Goal: Task Accomplishment & Management: Manage account settings

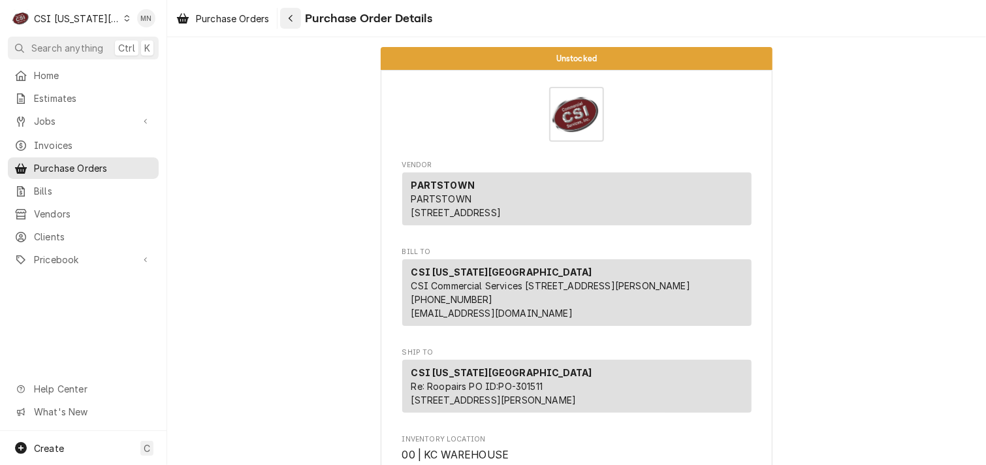
click at [294, 21] on icon "Navigate back" at bounding box center [291, 18] width 6 height 9
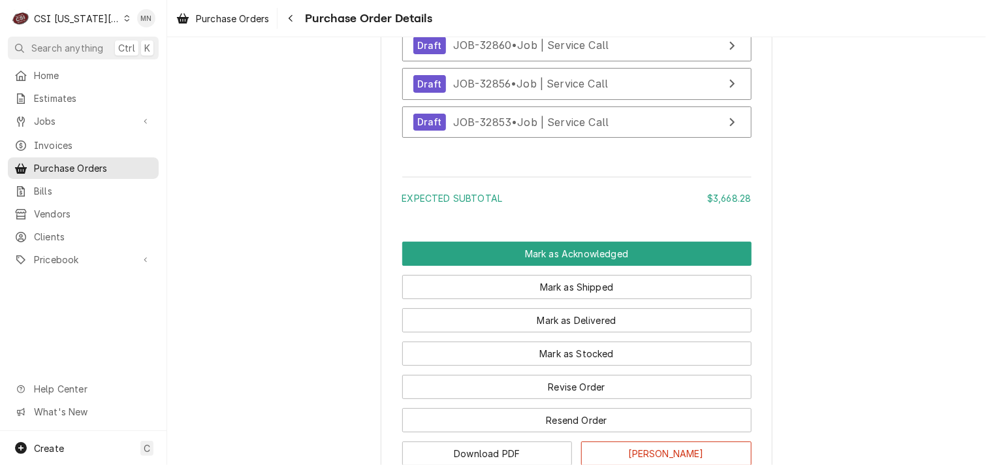
scroll to position [4608, 0]
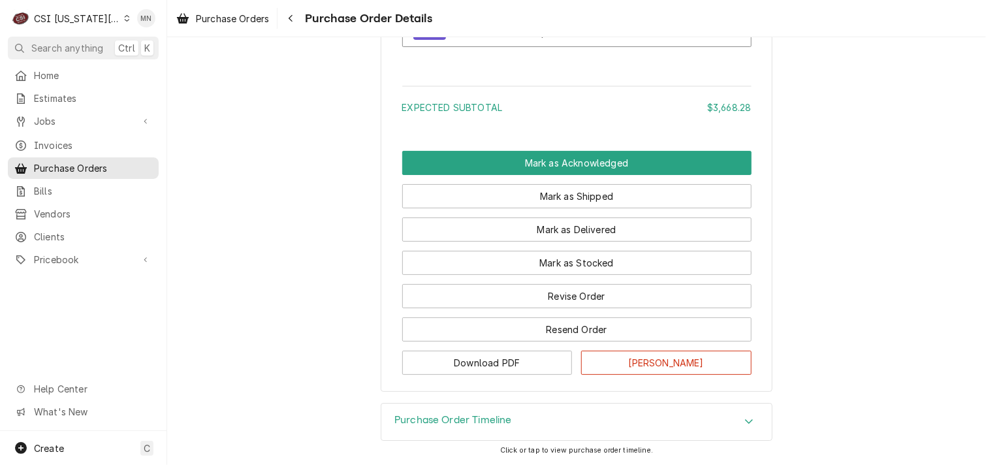
click at [462, 414] on h3 "Purchase Order Timeline" at bounding box center [453, 420] width 118 height 12
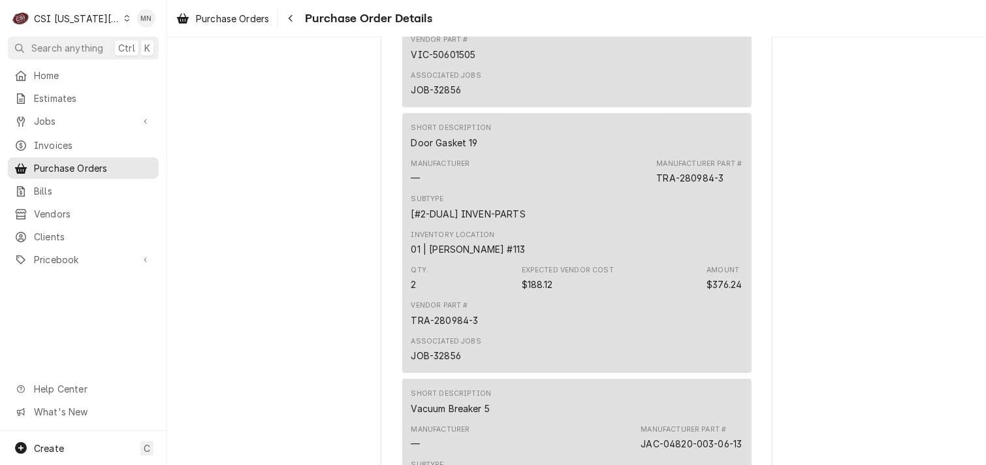
scroll to position [1777, 0]
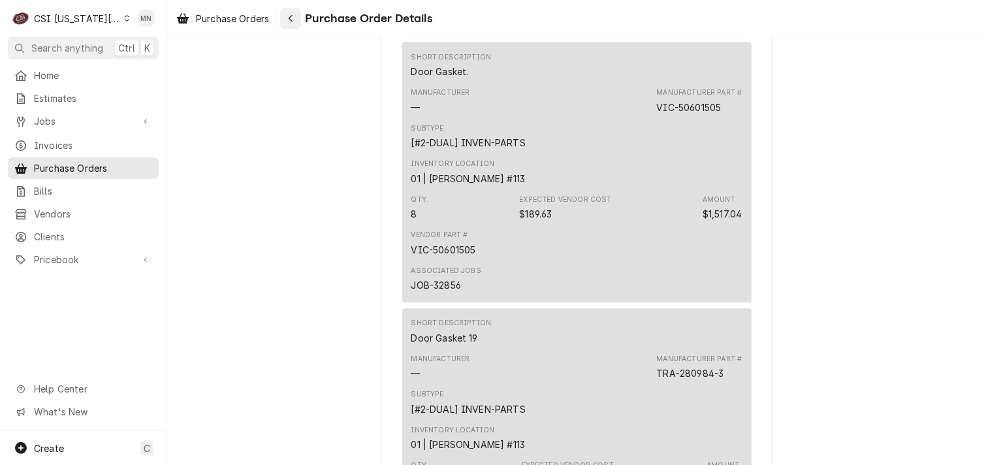
click at [290, 22] on icon "Navigate back" at bounding box center [291, 18] width 6 height 9
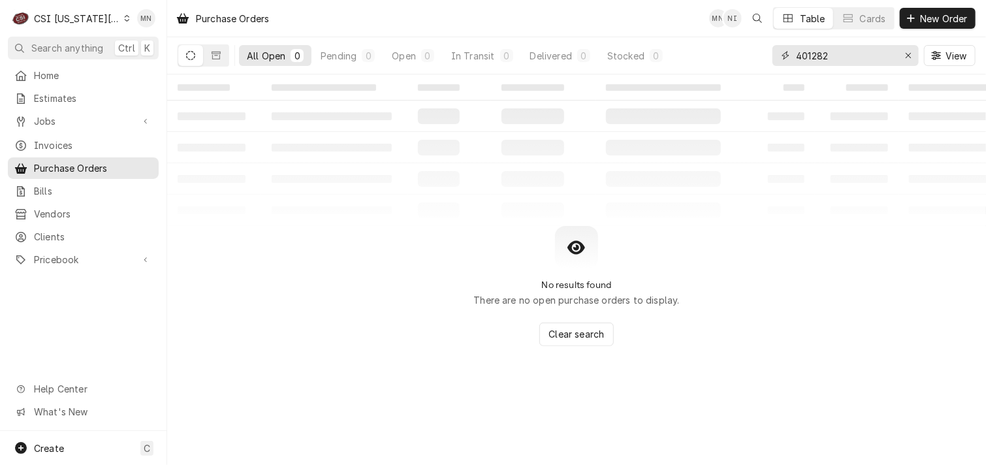
drag, startPoint x: 833, startPoint y: 55, endPoint x: 682, endPoint y: 54, distance: 150.8
click at [682, 54] on div "All Open 0 Pending 0 Open 0 In Transit 0 Delivered 0 Stocked 0 401282 View" at bounding box center [577, 55] width 798 height 37
type input "301566"
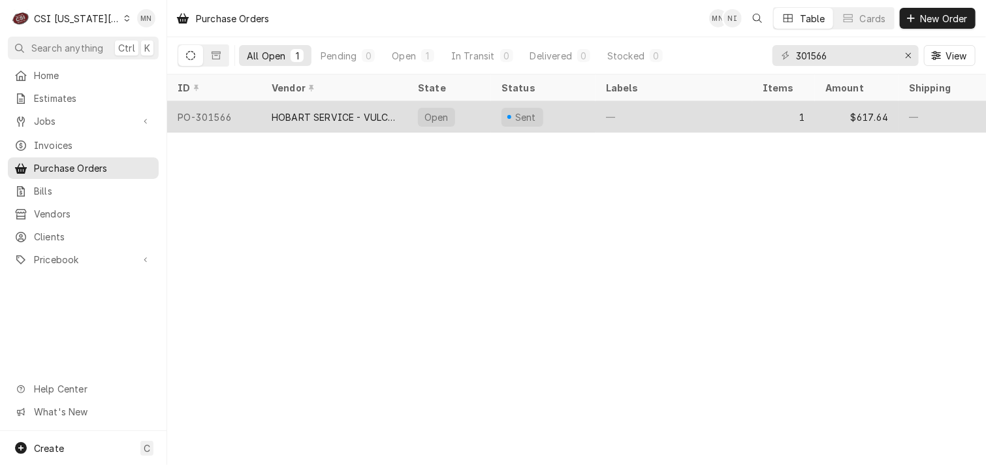
click at [352, 111] on div "HOBART SERVICE - VULCAN" at bounding box center [334, 117] width 125 height 14
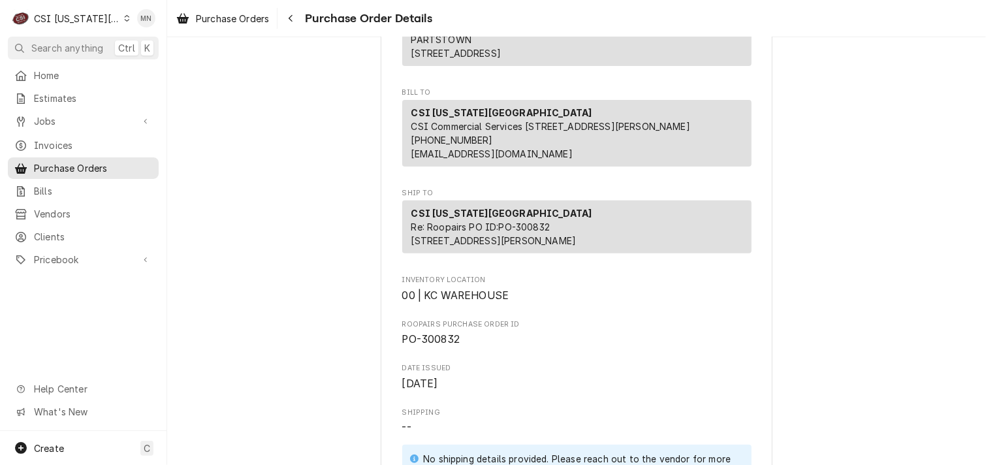
scroll to position [156, 0]
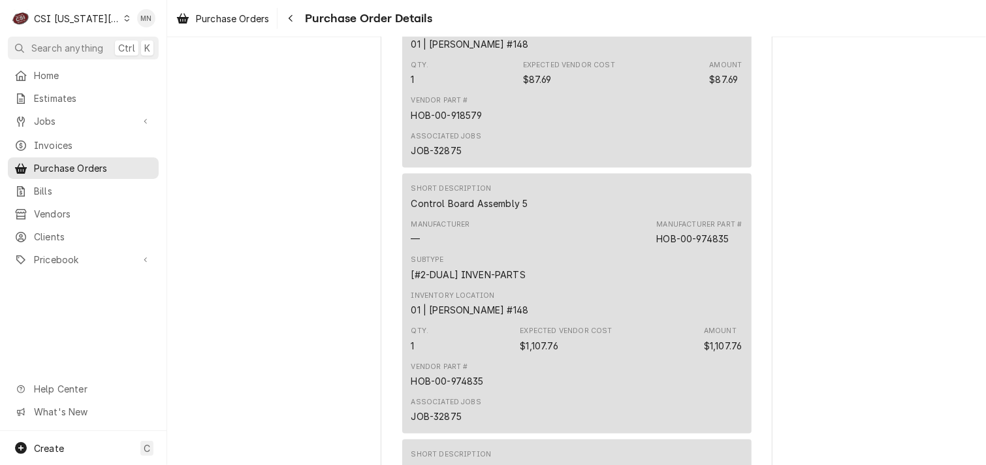
scroll to position [849, 0]
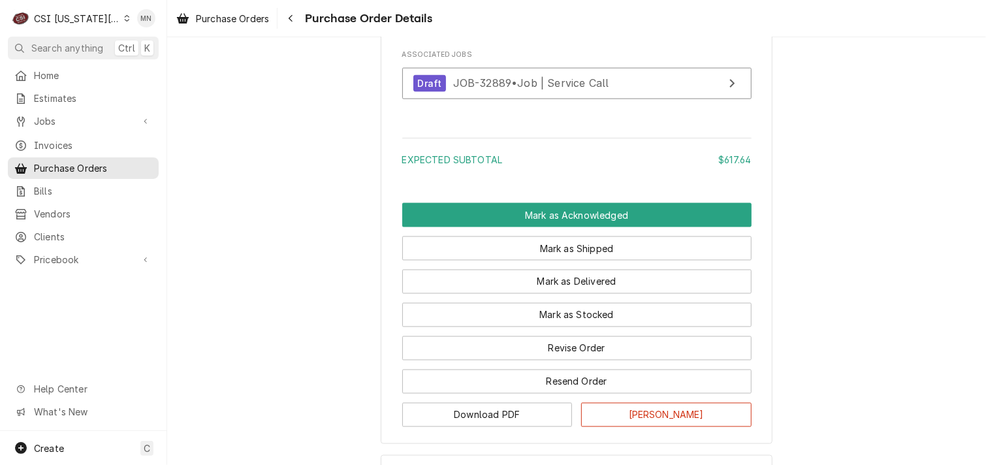
scroll to position [1045, 0]
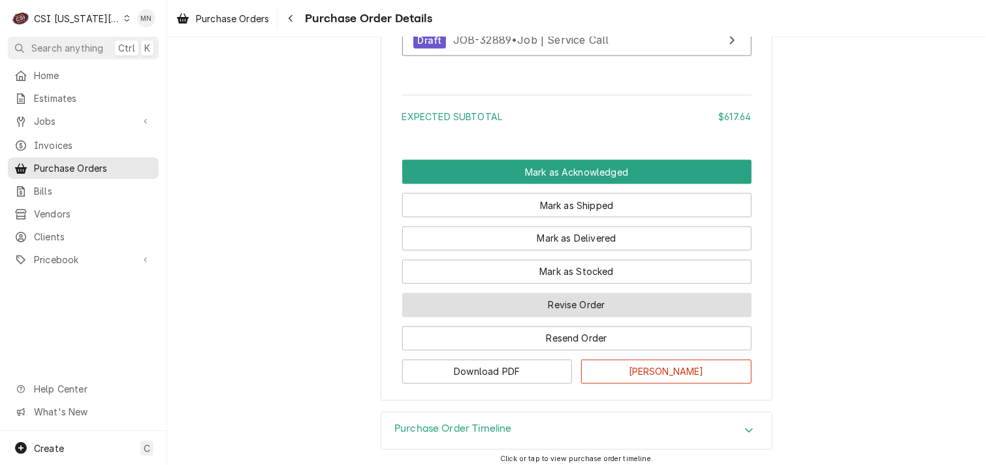
click at [538, 317] on button "Revise Order" at bounding box center [576, 305] width 349 height 24
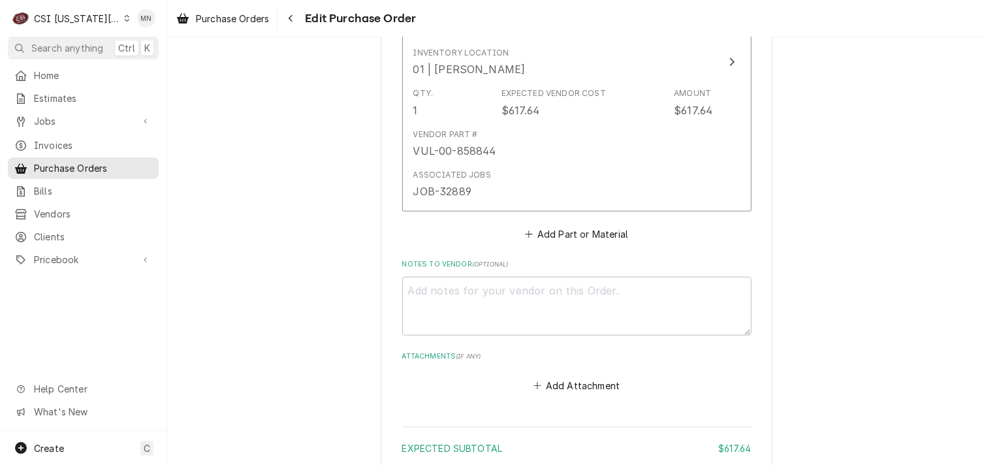
scroll to position [783, 0]
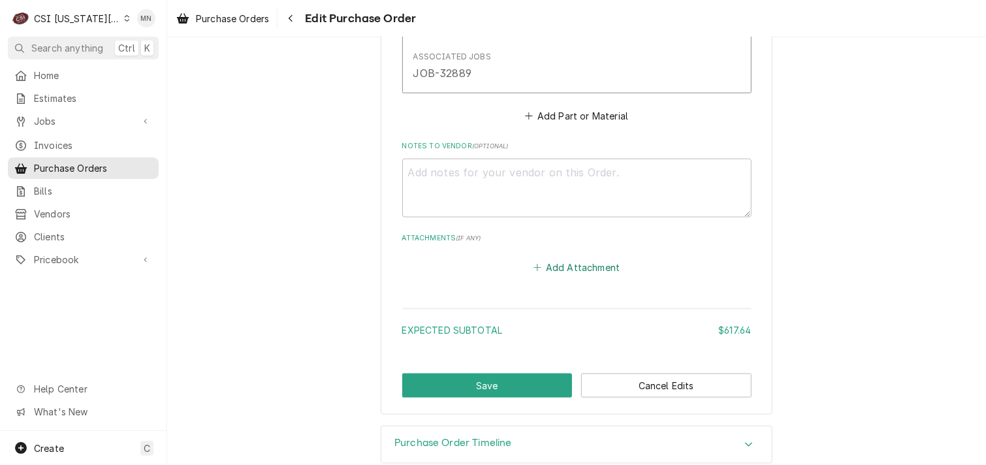
click at [573, 266] on button "Add Attachment" at bounding box center [576, 267] width 91 height 18
type textarea "x"
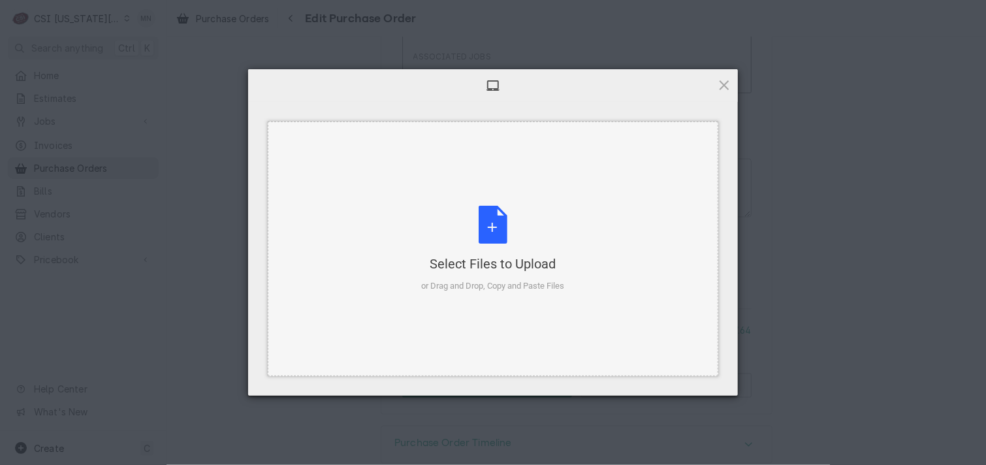
click at [520, 253] on div "Select Files to Upload or Drag and Drop, Copy and Paste Files" at bounding box center [493, 249] width 143 height 87
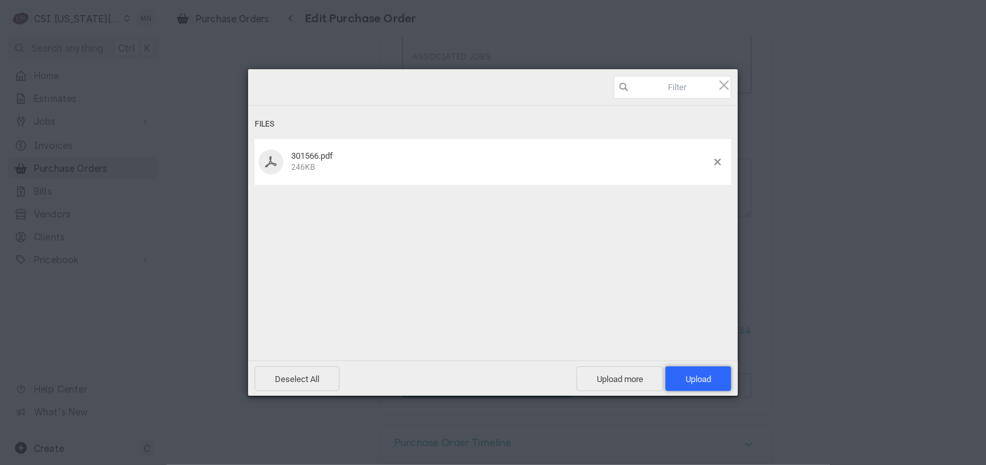
click at [698, 376] on span "Upload 1" at bounding box center [698, 379] width 25 height 10
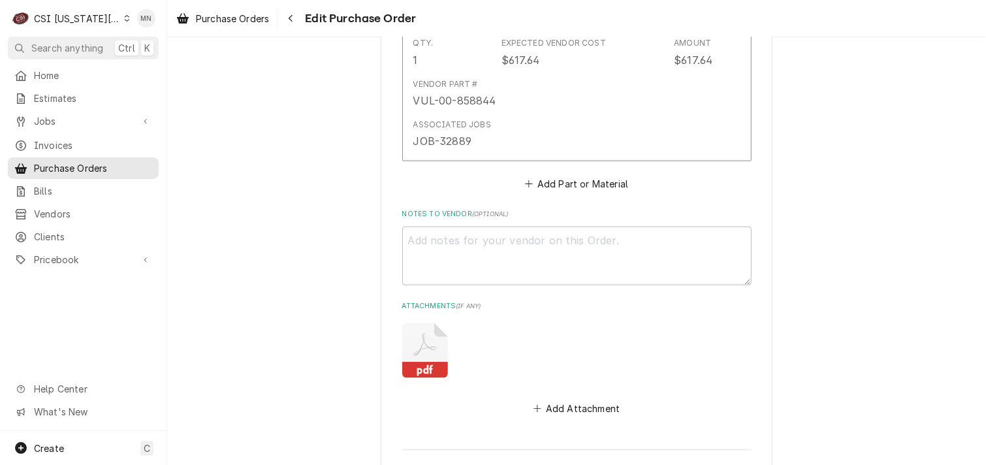
scroll to position [849, 0]
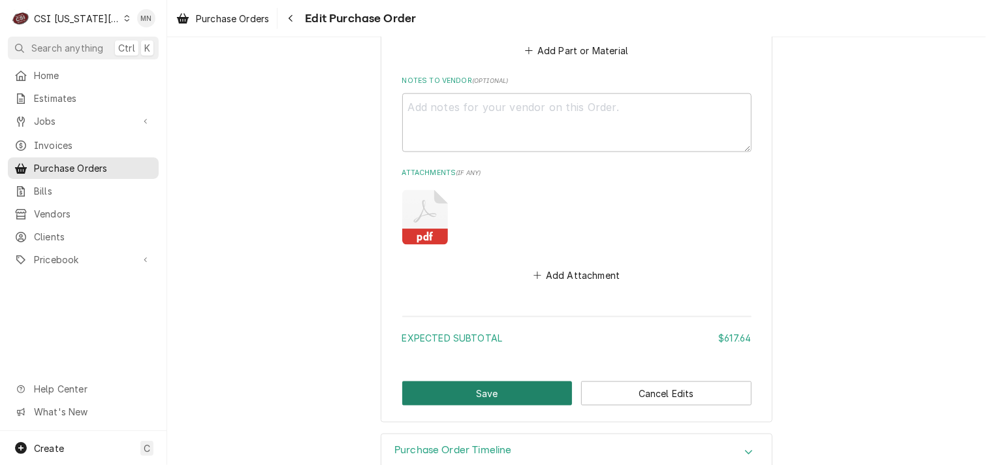
click at [501, 393] on button "Save" at bounding box center [487, 393] width 170 height 24
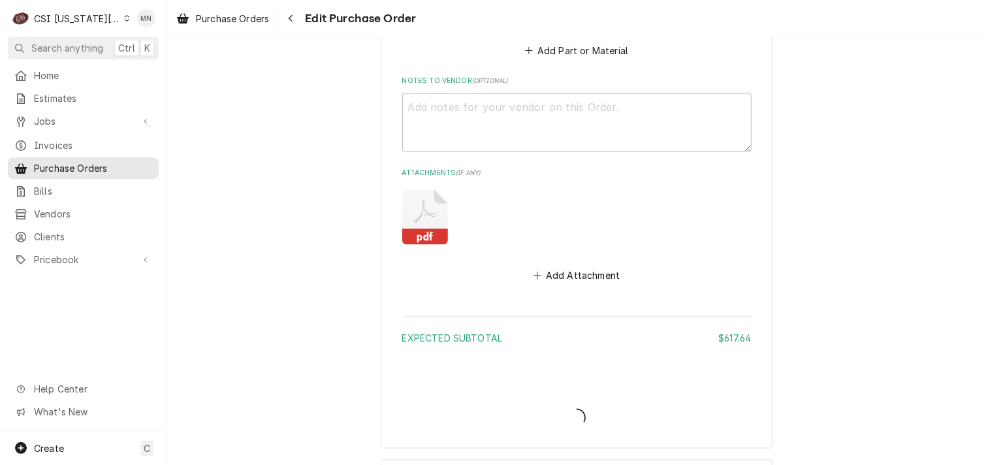
type textarea "x"
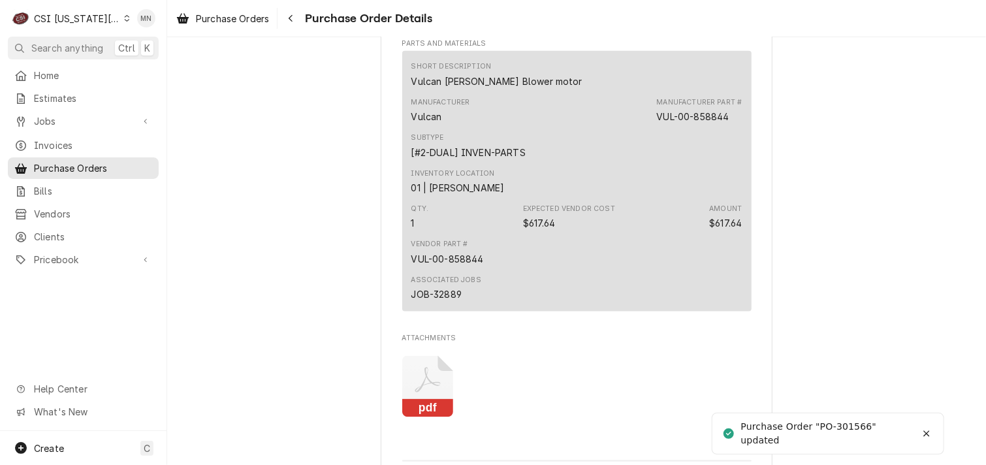
scroll to position [1110, 0]
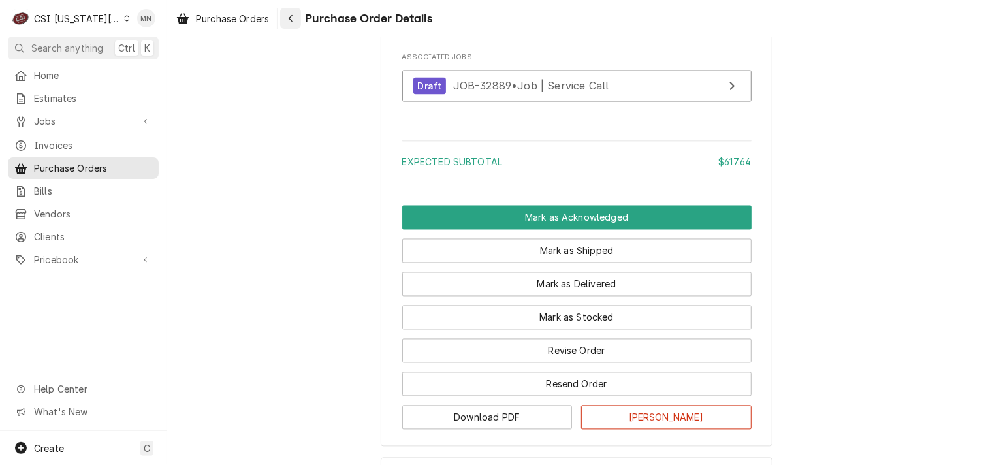
click at [291, 16] on icon "Navigate back" at bounding box center [291, 18] width 6 height 9
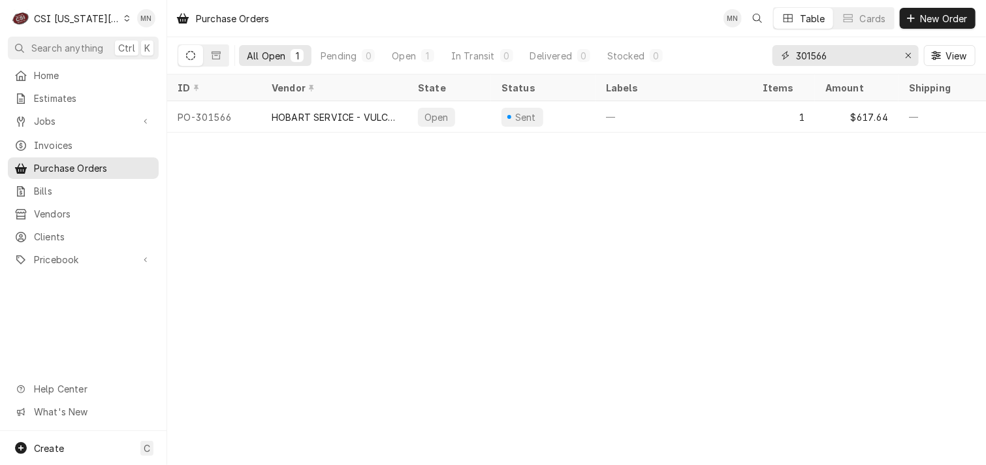
click at [835, 55] on input "301566" at bounding box center [845, 55] width 98 height 21
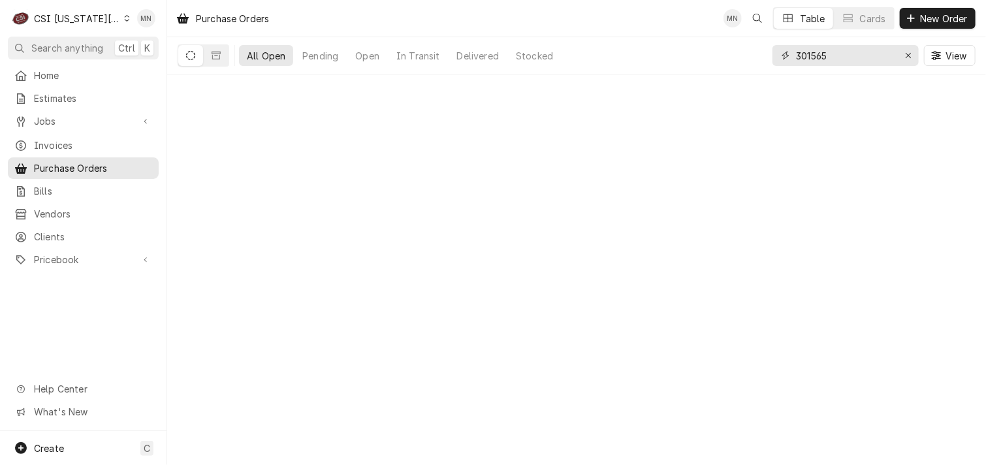
type input "301565"
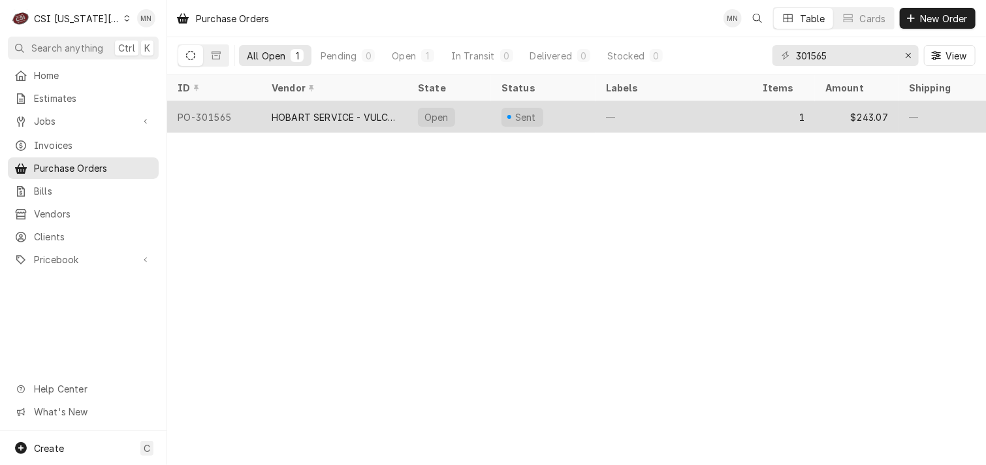
click at [360, 118] on div "HOBART SERVICE - VULCAN" at bounding box center [334, 117] width 125 height 14
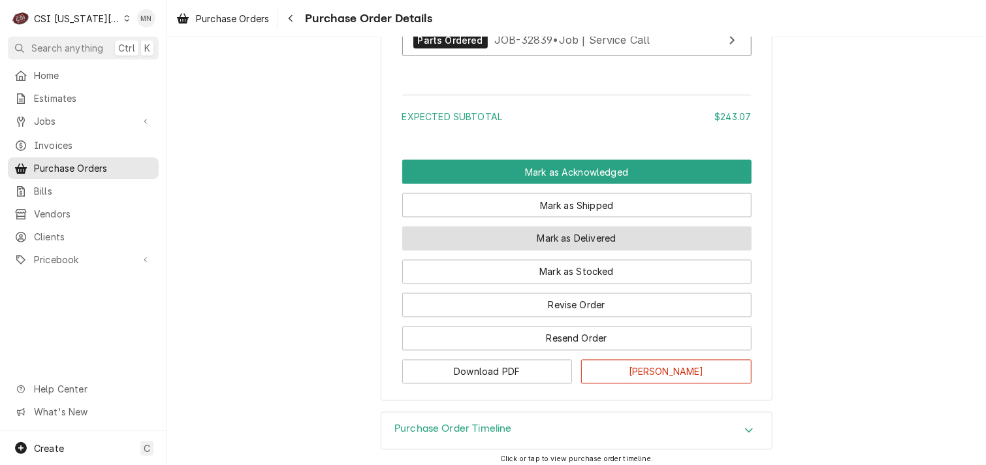
scroll to position [1092, 0]
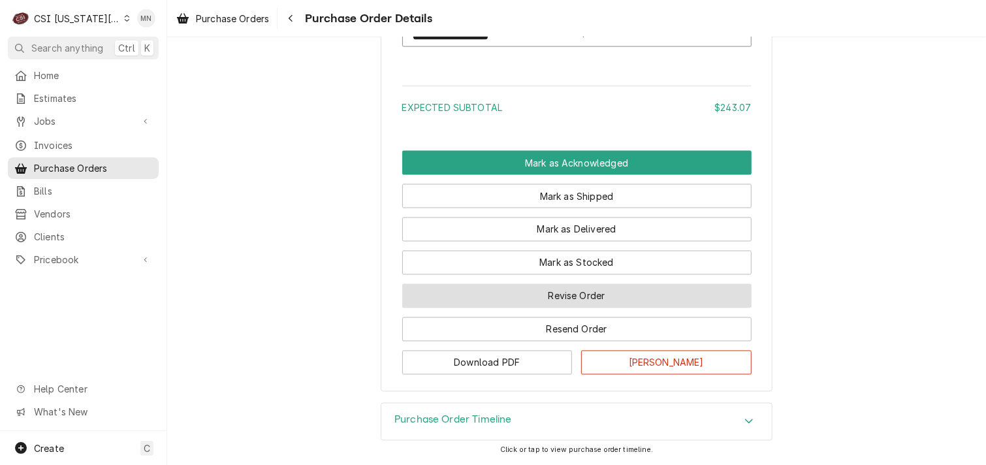
click at [586, 302] on button "Revise Order" at bounding box center [576, 296] width 349 height 24
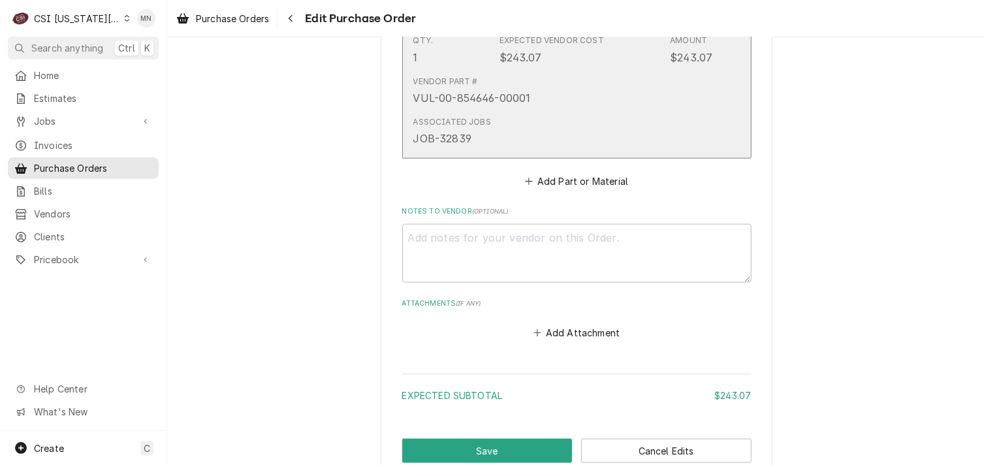
scroll to position [802, 0]
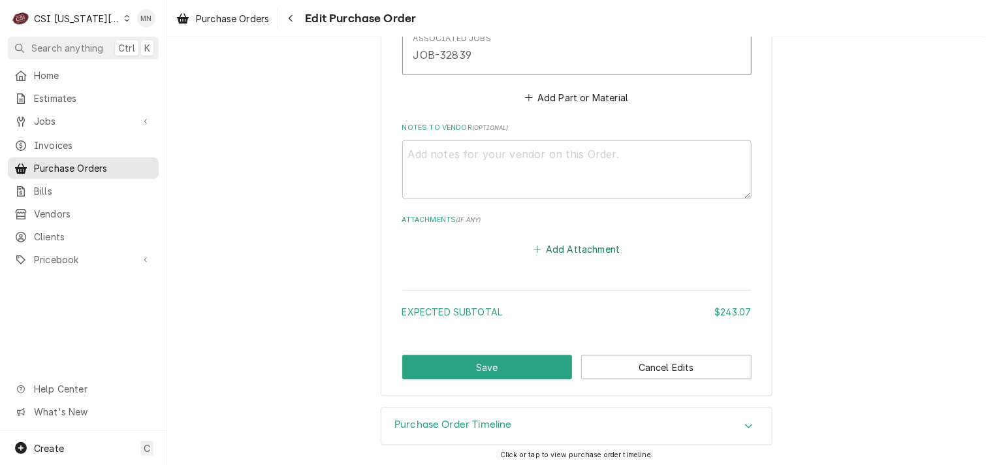
click at [541, 247] on button "Add Attachment" at bounding box center [576, 249] width 91 height 18
type textarea "x"
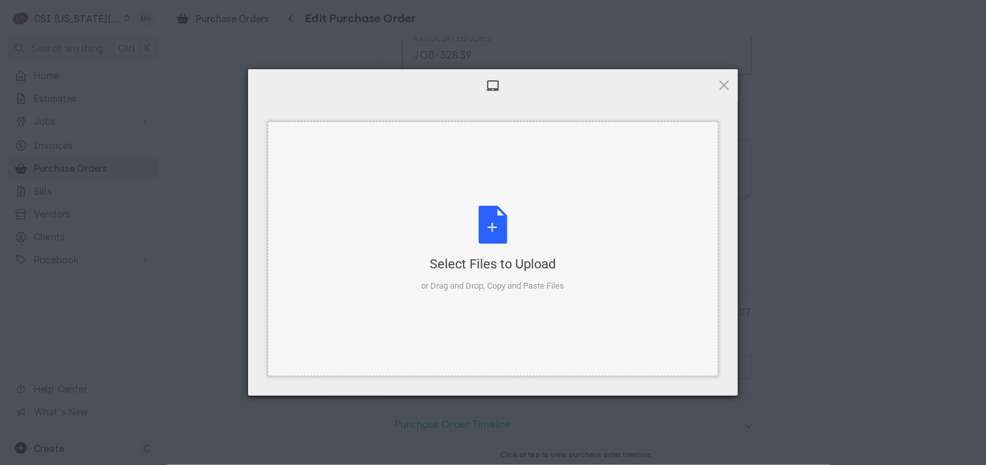
click at [495, 245] on div "Select Files to Upload or Drag and Drop, Copy and Paste Files" at bounding box center [493, 249] width 143 height 87
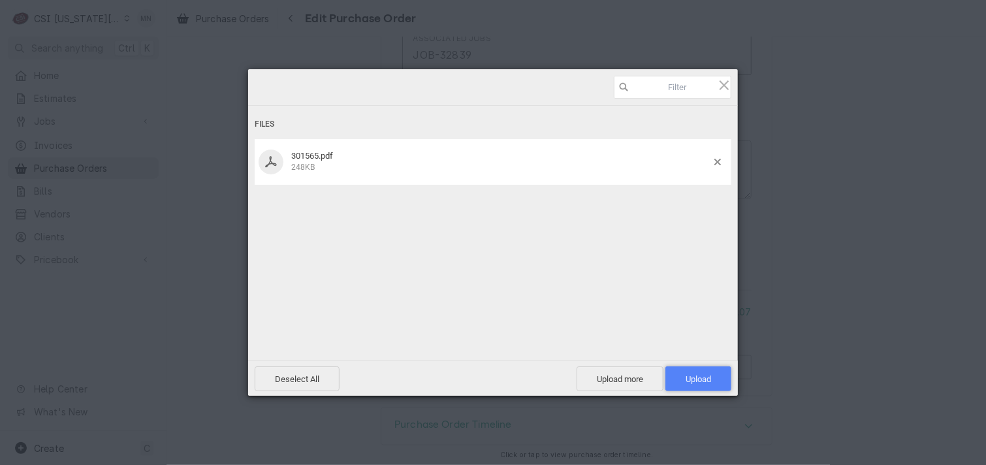
click at [706, 378] on span "Upload 1" at bounding box center [698, 379] width 25 height 10
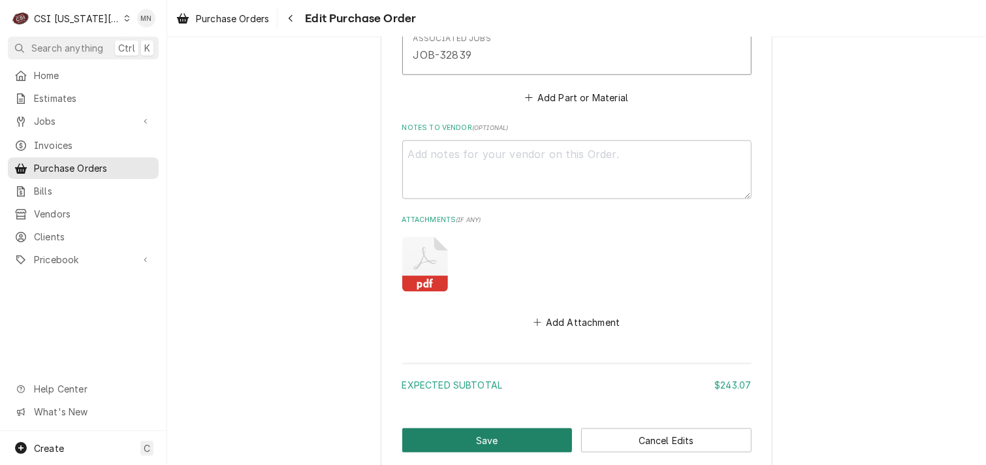
click at [445, 441] on button "Save" at bounding box center [487, 440] width 170 height 24
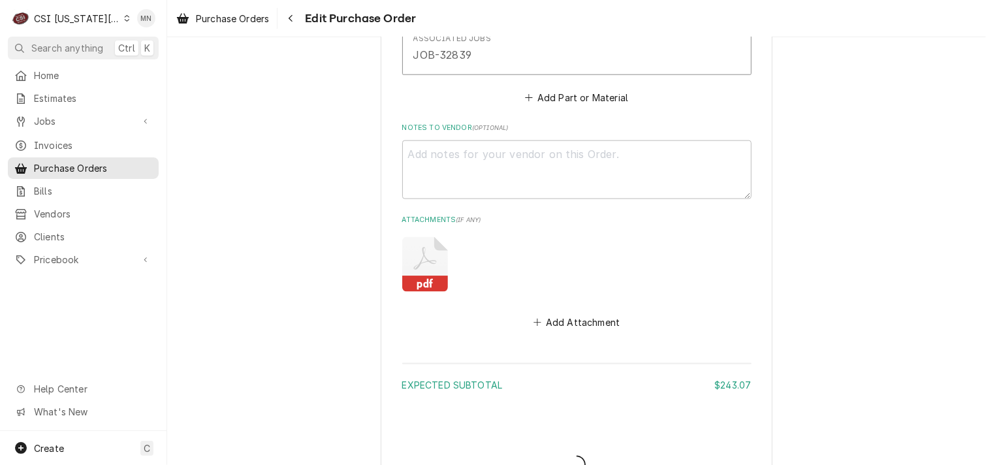
type textarea "x"
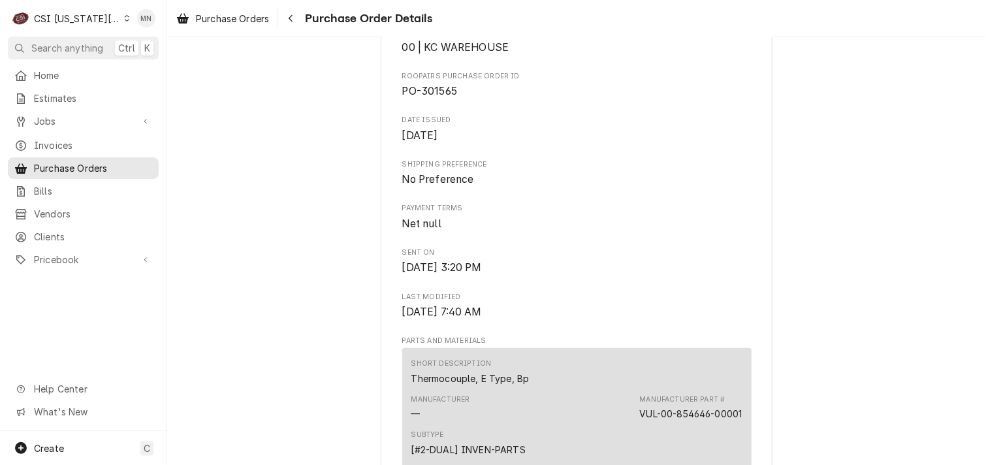
scroll to position [419, 0]
click at [287, 13] on div "Navigate back" at bounding box center [290, 18] width 13 height 13
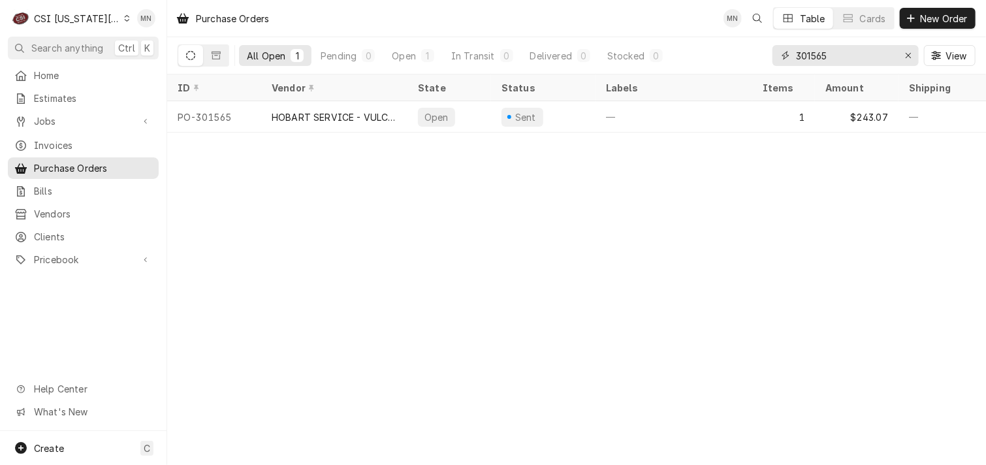
drag, startPoint x: 840, startPoint y: 57, endPoint x: 573, endPoint y: 70, distance: 268.0
click at [573, 70] on div "All Open 1 Pending 0 Open 1 In Transit 0 Delivered 0 Stocked 0 301565 View" at bounding box center [577, 55] width 798 height 37
type input "301572"
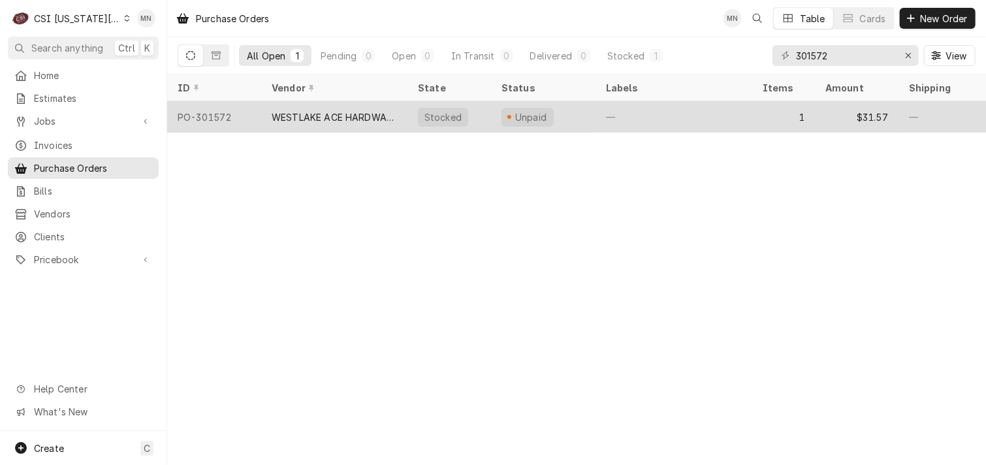
click at [319, 123] on div "WESTLAKE ACE HARDWARE" at bounding box center [334, 116] width 146 height 31
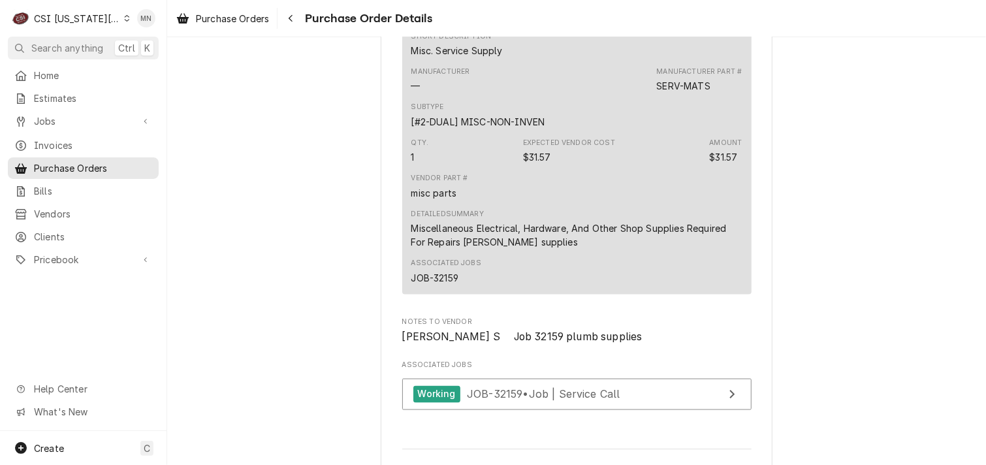
scroll to position [1175, 0]
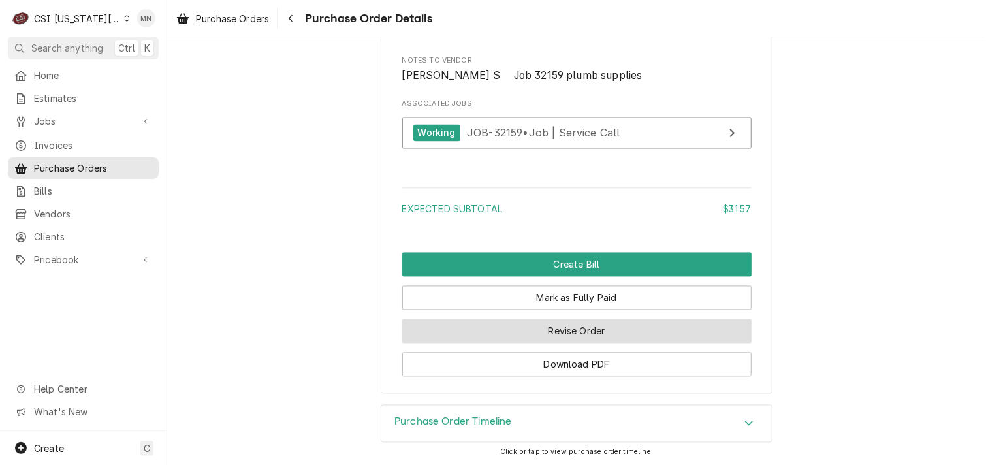
click at [600, 343] on button "Revise Order" at bounding box center [576, 331] width 349 height 24
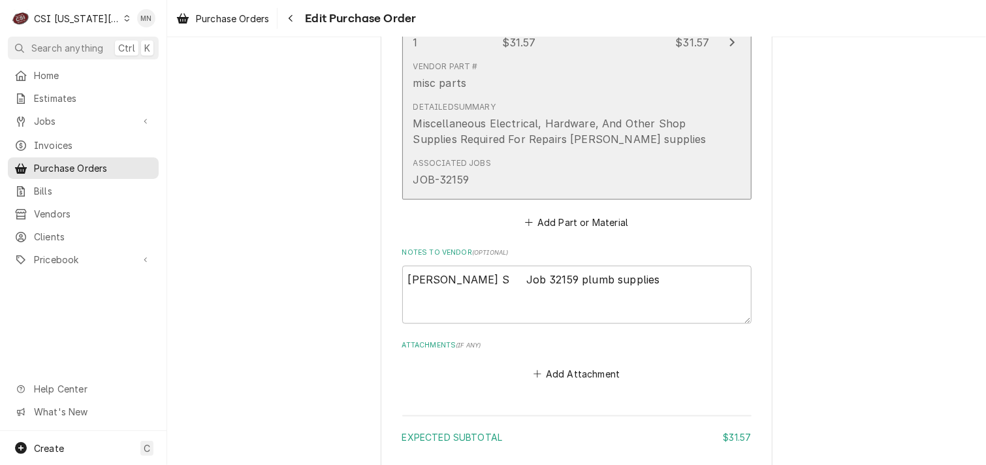
scroll to position [783, 0]
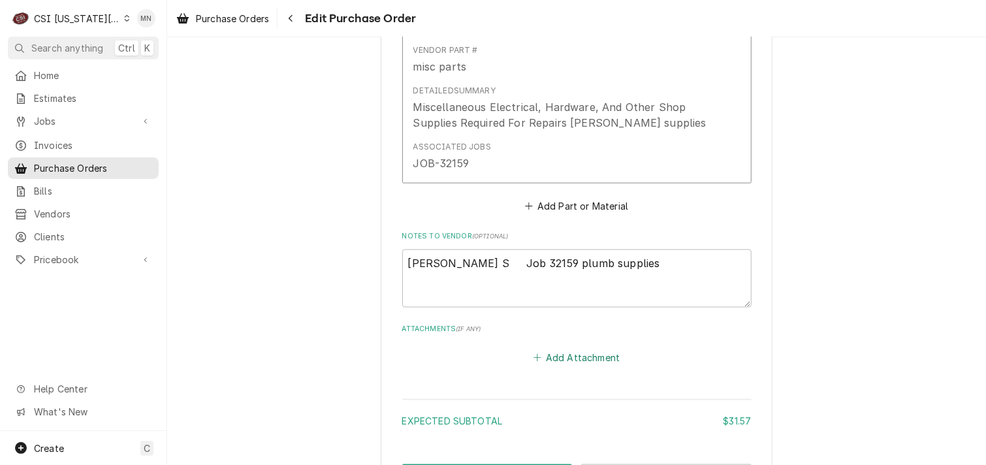
click at [548, 353] on button "Add Attachment" at bounding box center [576, 358] width 91 height 18
type textarea "x"
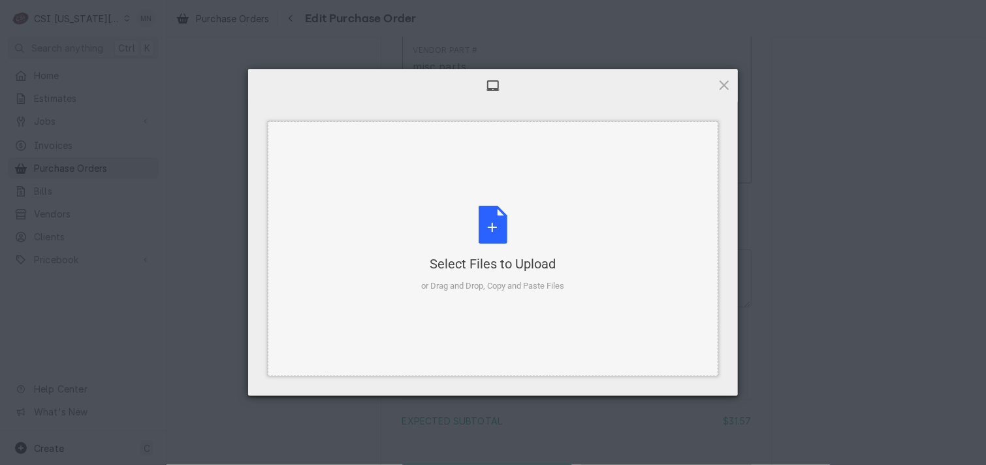
click at [494, 264] on div "Select Files to Upload" at bounding box center [493, 264] width 143 height 18
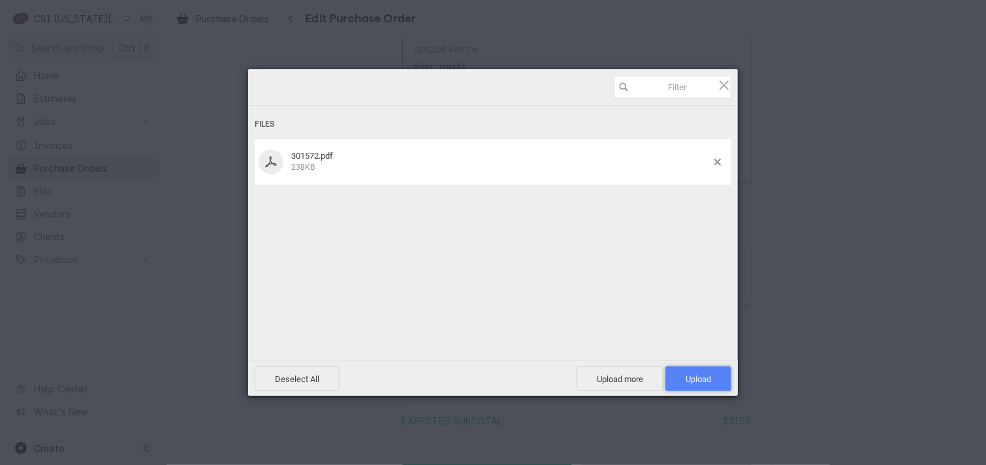
click at [686, 382] on span "Upload 1" at bounding box center [698, 379] width 25 height 10
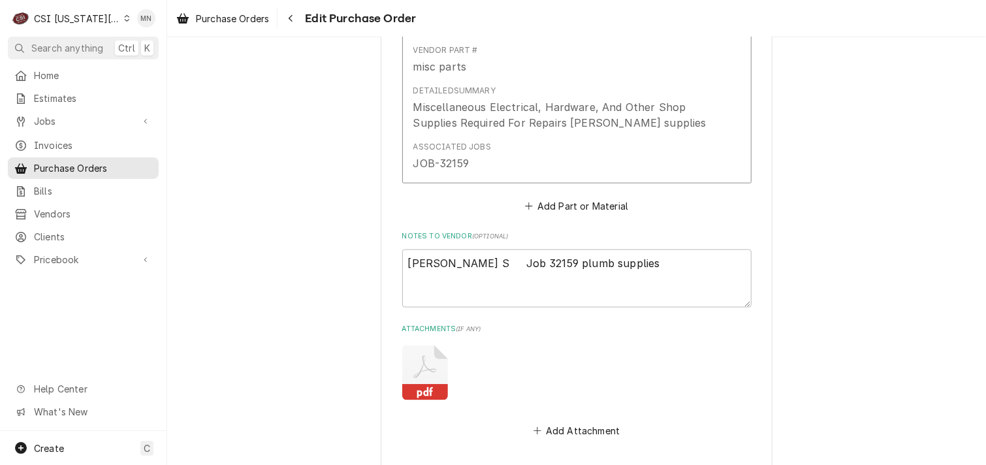
scroll to position [966, 0]
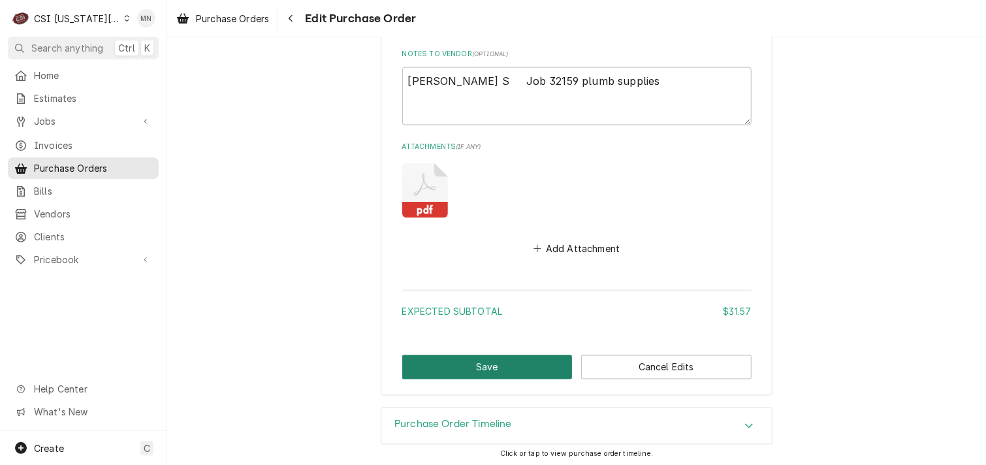
click at [470, 371] on button "Save" at bounding box center [487, 367] width 170 height 24
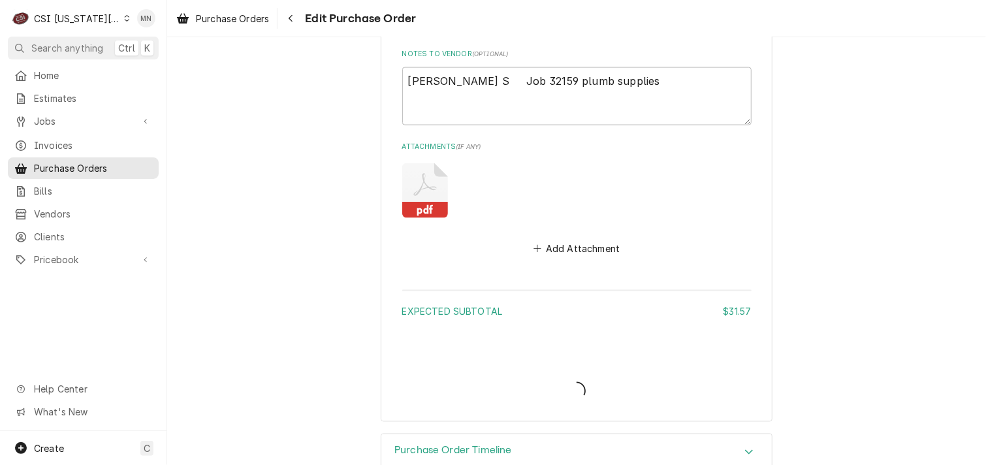
type textarea "x"
